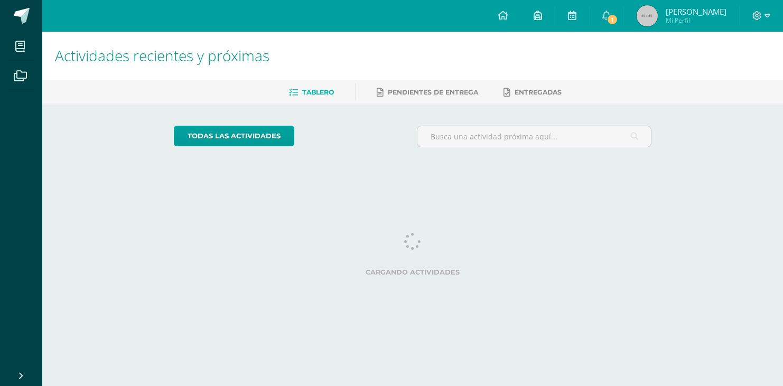
click at [623, 19] on link "1" at bounding box center [607, 16] width 34 height 32
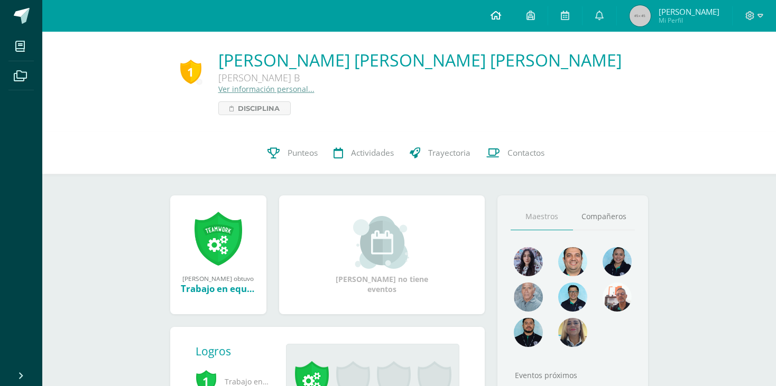
click at [514, 21] on link at bounding box center [496, 16] width 36 height 32
click at [282, 149] on link "Punteos" at bounding box center [292, 153] width 66 height 42
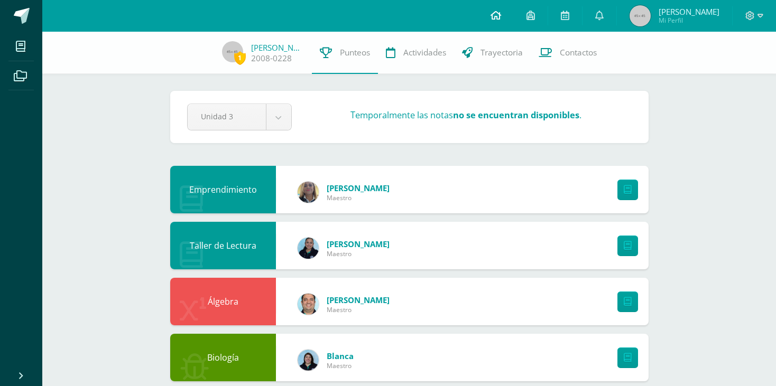
click at [511, 15] on link at bounding box center [496, 16] width 36 height 32
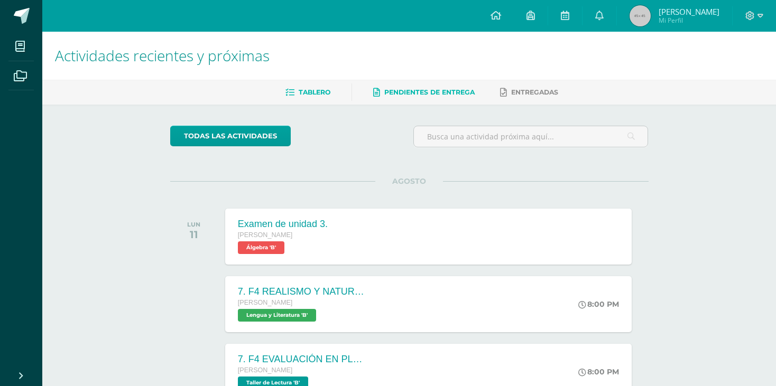
click at [397, 94] on span "Pendientes de entrega" at bounding box center [429, 92] width 90 height 8
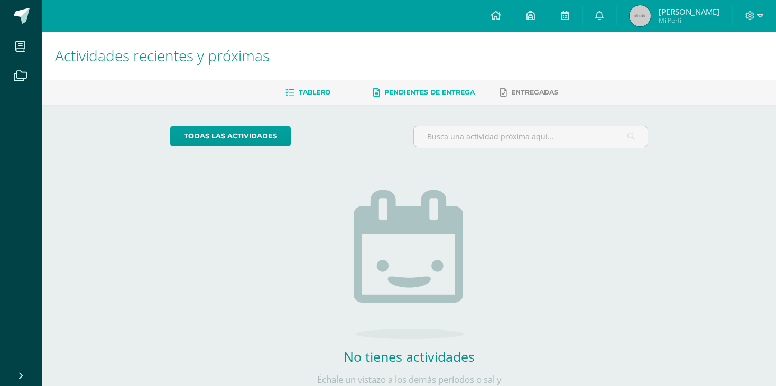
click at [327, 94] on span "Tablero" at bounding box center [315, 92] width 32 height 8
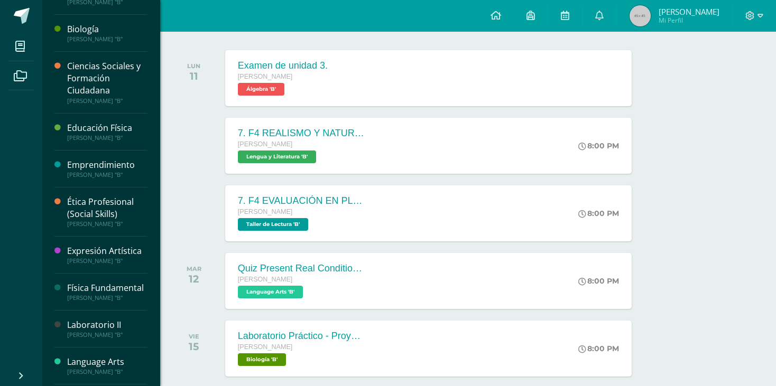
scroll to position [2, 0]
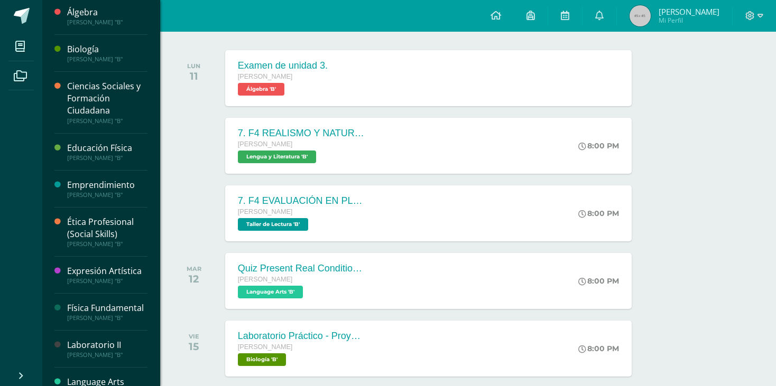
click at [85, 101] on div "Ciencias Sociales y Formación Ciudadana" at bounding box center [107, 98] width 80 height 36
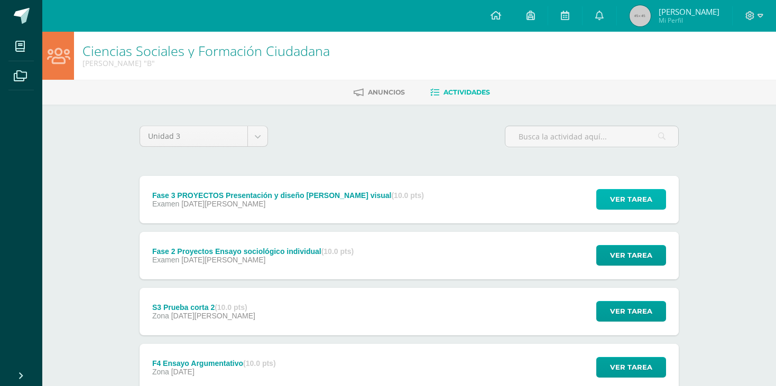
click at [632, 201] on span "Ver tarea" at bounding box center [631, 200] width 42 height 20
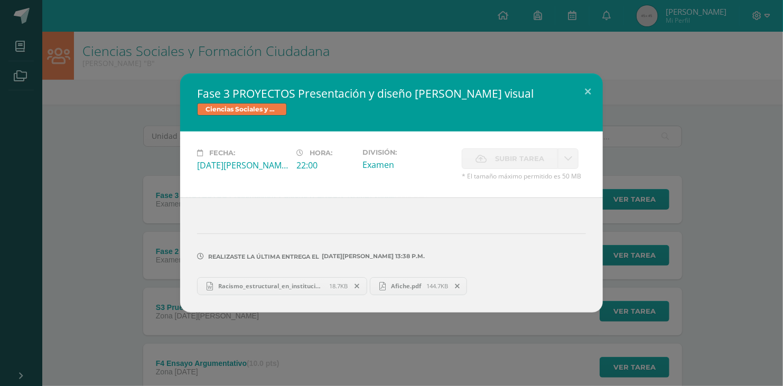
click at [408, 280] on link "Afiche.pdf 144.7KB" at bounding box center [419, 286] width 98 height 18
drag, startPoint x: 257, startPoint y: 15, endPoint x: 293, endPoint y: 4, distance: 38.1
click at [257, 15] on div "Fase 3 PROYECTOS Presentación y diseño de campaña visual Ciencias Sociales y Fo…" at bounding box center [391, 193] width 783 height 386
